Goal: Use online tool/utility: Utilize a website feature to perform a specific function

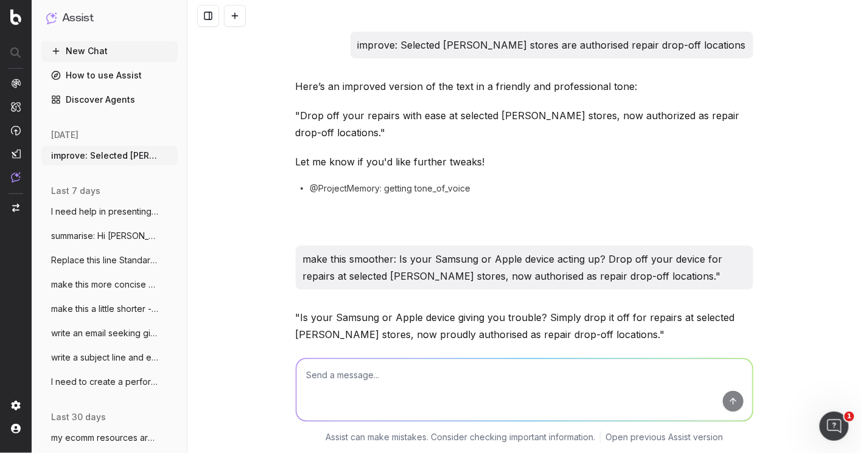
scroll to position [10097, 0]
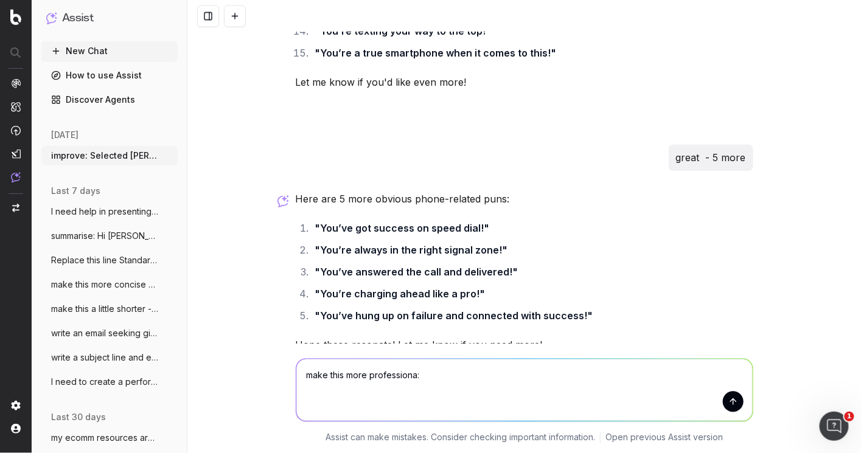
type textarea "make this more professiona: View of Compliance Officer:"
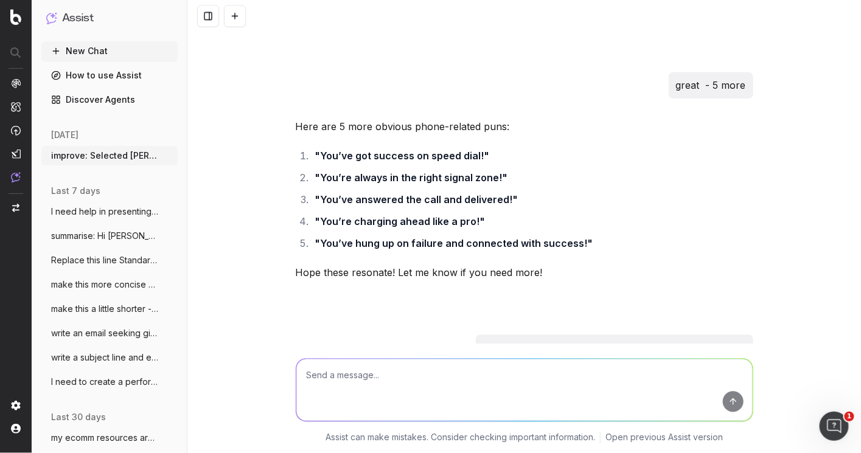
click at [368, 376] on textarea at bounding box center [524, 390] width 456 height 62
type textarea "again"
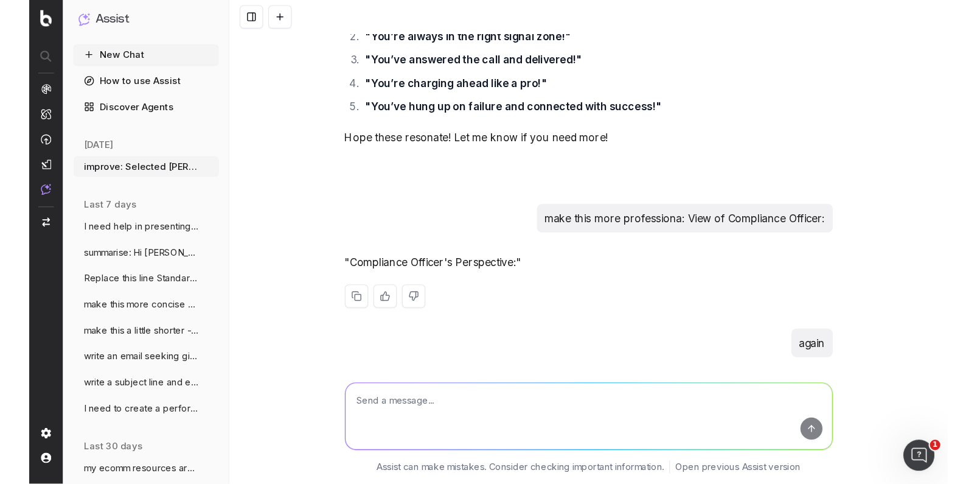
scroll to position [10340, 0]
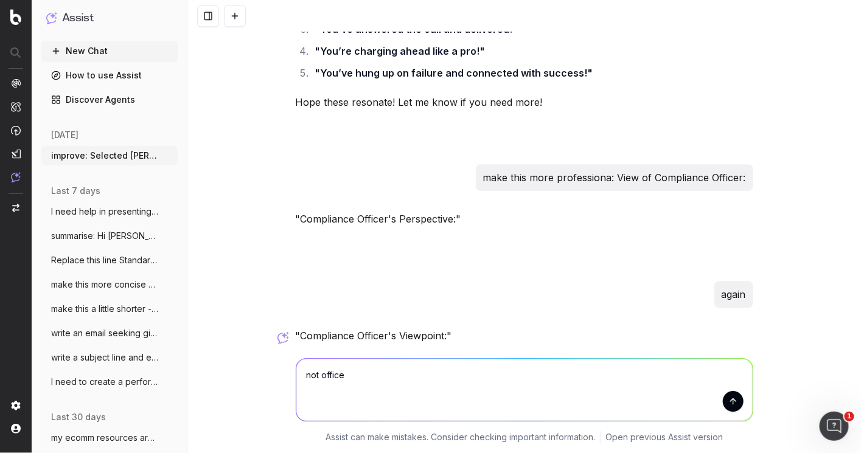
type textarea "not officer"
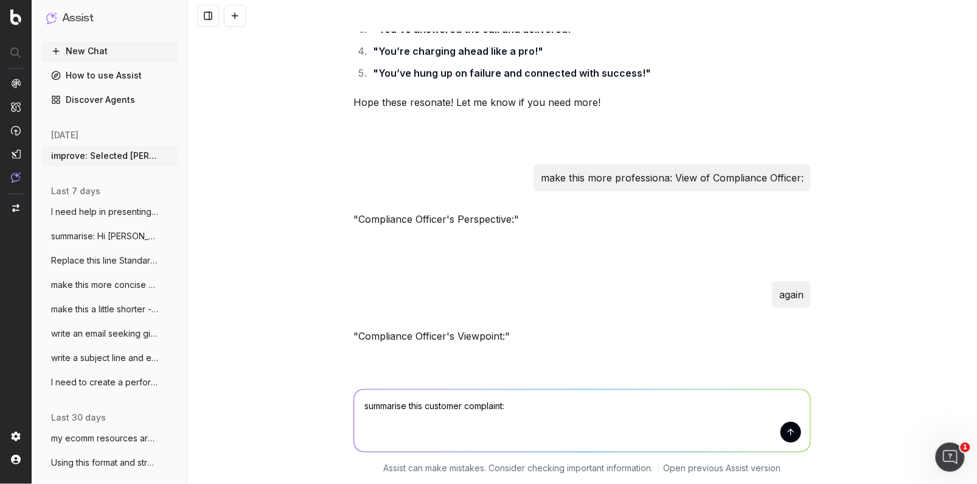
paste textarea "Lore ips’do sita cons, A el seddoei temp inci utlaboreet dolo magn aliq enimadm…"
type textarea "loremipsu dolo sitametc adipiscin: Elit sed’do eius temp, I ut laboree dolo mag…"
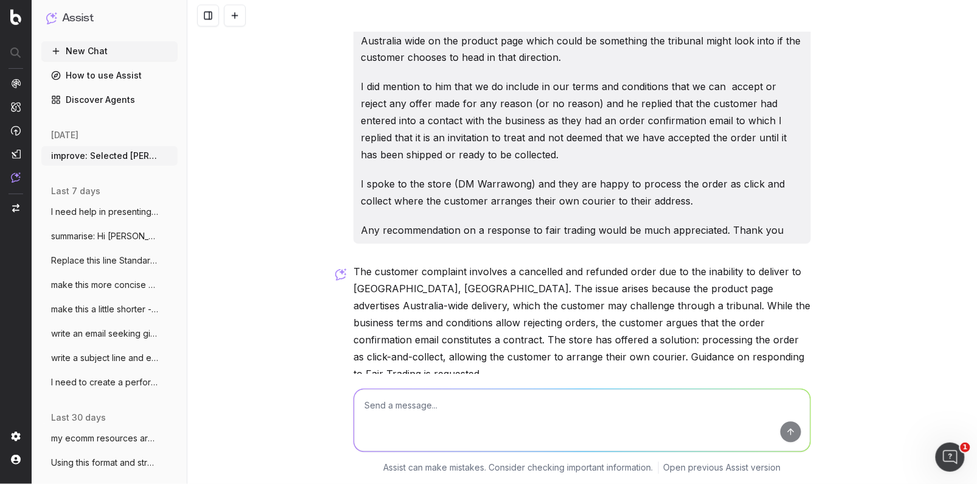
scroll to position [10944, 0]
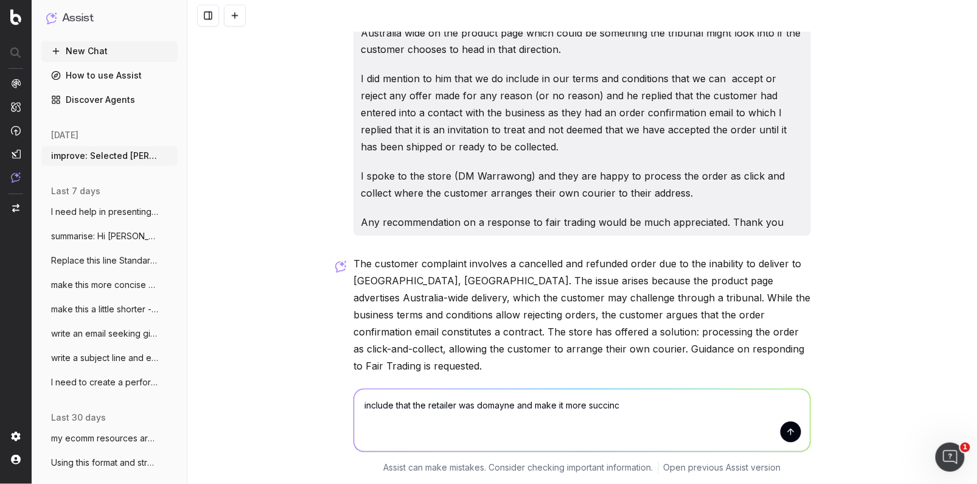
type textarea "include that the retailer was domayne and make it more succinct"
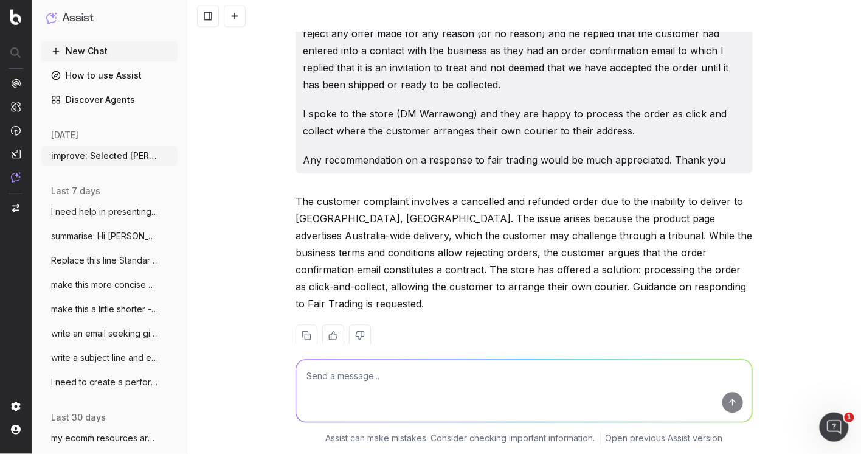
scroll to position [11176, 0]
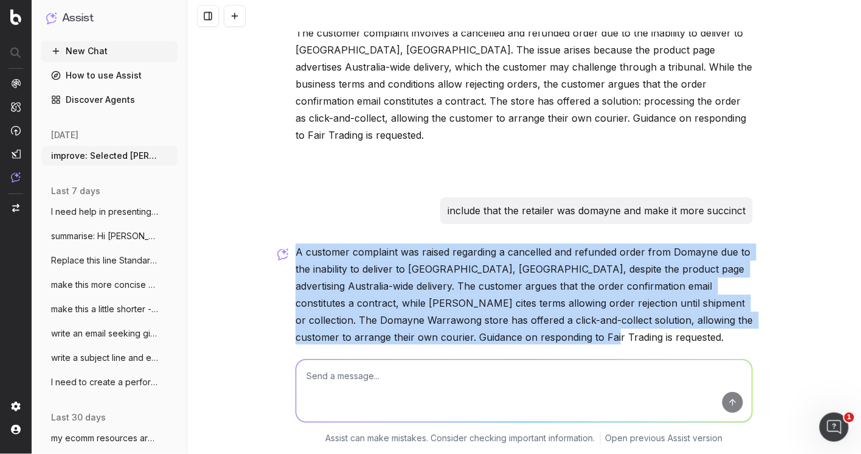
drag, startPoint x: 593, startPoint y: 279, endPoint x: 296, endPoint y: 203, distance: 306.5
click at [297, 243] on p "A customer complaint was raised regarding a cancelled and refunded order from D…" at bounding box center [524, 294] width 457 height 102
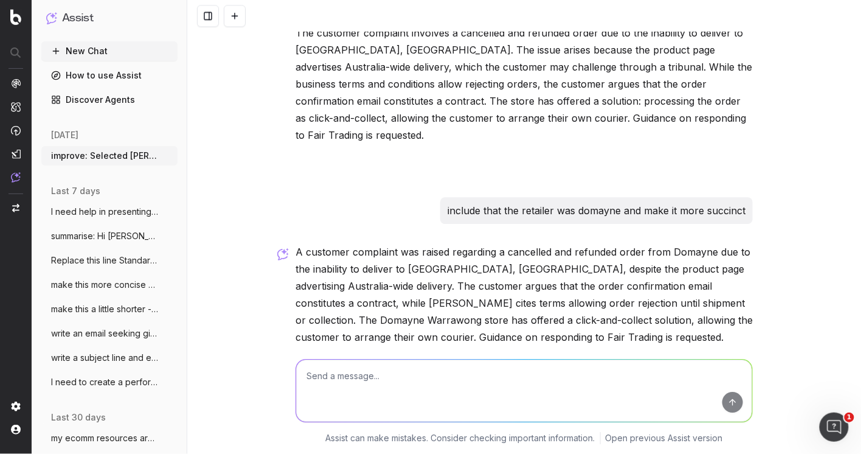
click at [319, 382] on textarea at bounding box center [524, 390] width 456 height 62
type textarea "great - a little shorter"
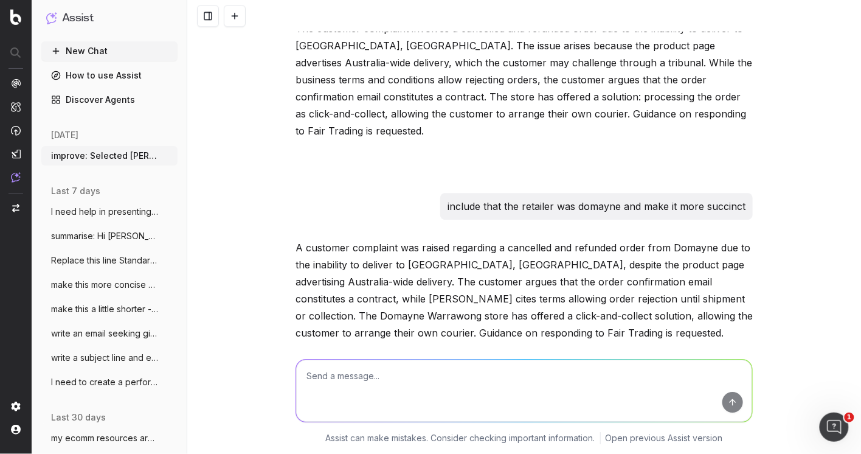
scroll to position [11238, 0]
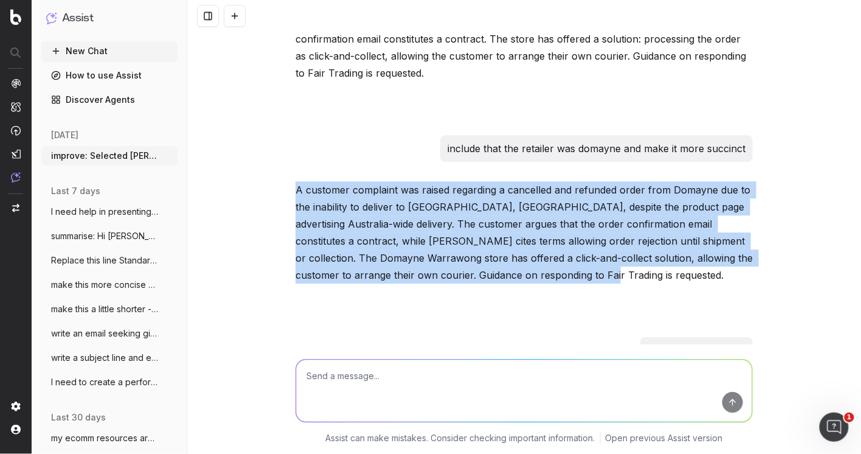
drag, startPoint x: 607, startPoint y: 223, endPoint x: 292, endPoint y: 142, distance: 325.1
copy p "A customer complaint was raised regarding a cancelled and refunded order from D…"
